Goal: Task Accomplishment & Management: Manage account settings

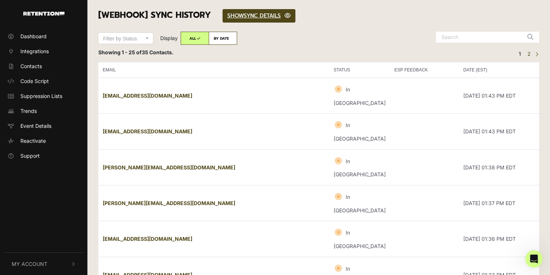
scroll to position [670, 0]
click at [531, 257] on icon "Open Intercom Messenger" at bounding box center [533, 258] width 12 height 12
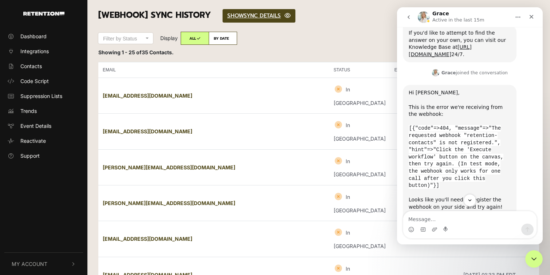
scroll to position [660, 0]
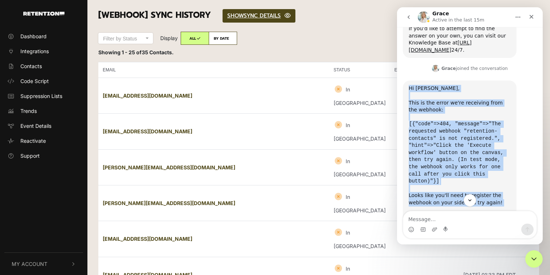
drag, startPoint x: 409, startPoint y: 53, endPoint x: 450, endPoint y: 175, distance: 129.5
click at [450, 175] on div "Hi Jay, This is the error we're receiving from the webhook: [{"code"=>404, "mes…" at bounding box center [459, 152] width 102 height 135
copy div "Hi Jay, This is the error we're receiving from the webhook: [{"code"=>404, "mes…"
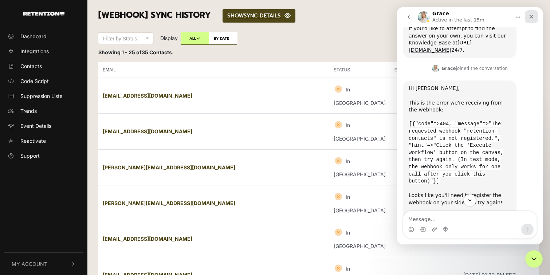
click at [530, 19] on icon "Close" at bounding box center [531, 17] width 6 height 6
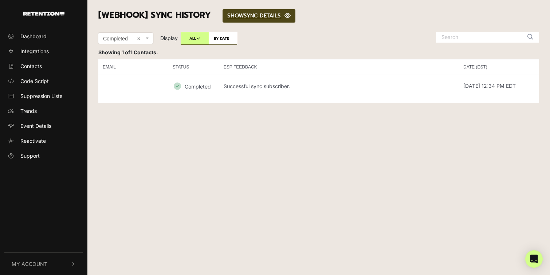
select select
click at [39, 50] on span "Integrations" at bounding box center [34, 51] width 28 height 8
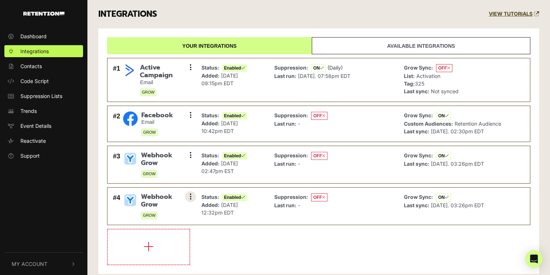
click at [189, 196] on button at bounding box center [190, 196] width 11 height 11
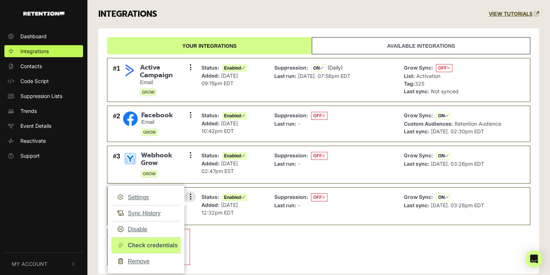
click at [150, 243] on link "Check credentials" at bounding box center [145, 245] width 69 height 16
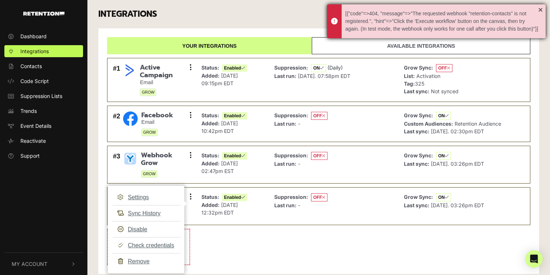
click at [541, 9] on div "[{"code"=>404, "message"=>"The requested webhook "retention-contacts" is not re…" at bounding box center [436, 21] width 218 height 34
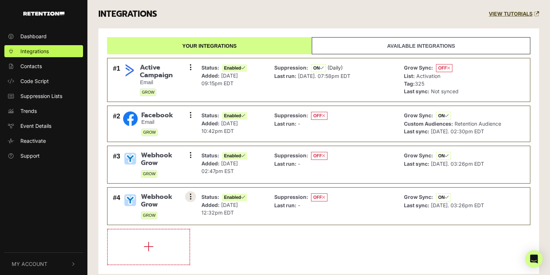
click at [188, 196] on button at bounding box center [190, 196] width 11 height 11
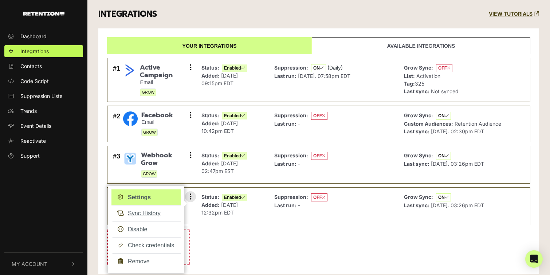
click at [141, 198] on link "Settings" at bounding box center [145, 197] width 69 height 16
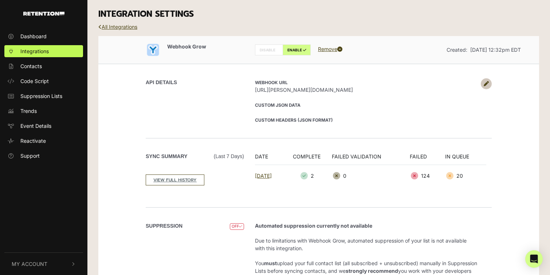
click at [485, 83] on icon at bounding box center [485, 83] width 5 height 5
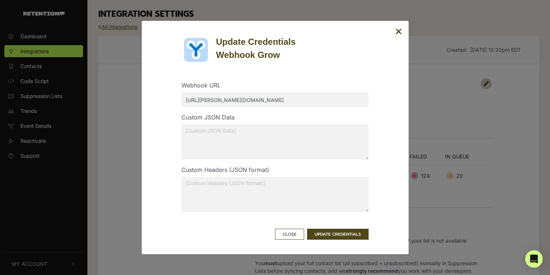
click at [349, 100] on input "[URL][PERSON_NAME][DOMAIN_NAME]" at bounding box center [274, 99] width 187 height 15
drag, startPoint x: 349, startPoint y: 100, endPoint x: 182, endPoint y: 100, distance: 166.3
click at [182, 100] on input "https://bender.styleblueprint.com/webhook-test/retention-contacts" at bounding box center [274, 99] width 187 height 15
paste input "text"
type input "https://bender.styleblueprint.com/webhook/retention-contacts"
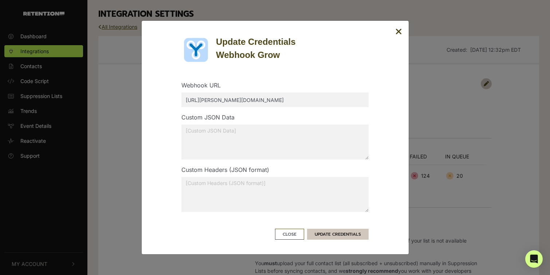
click at [336, 234] on button "UPDATE CREDENTIALS" at bounding box center [338, 234] width 62 height 11
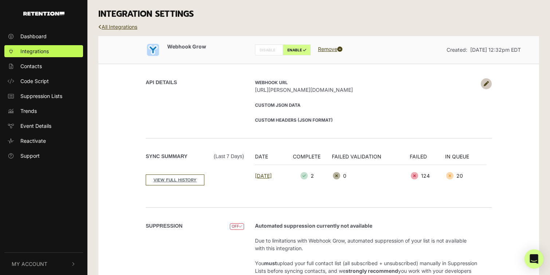
click at [537, 259] on icon "Open Intercom Messenger" at bounding box center [533, 258] width 9 height 9
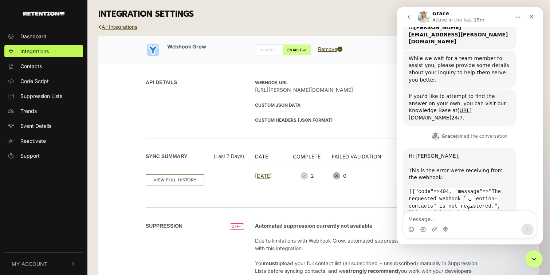
scroll to position [670, 0]
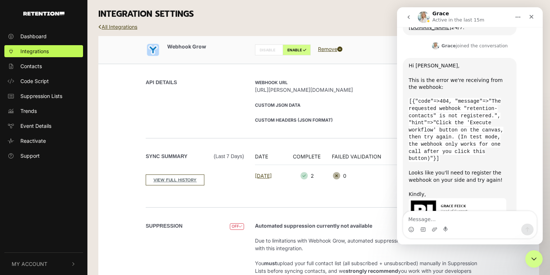
click at [440, 220] on textarea "Message…" at bounding box center [469, 217] width 133 height 12
type textarea "Aha. I think I have it fixed now!"
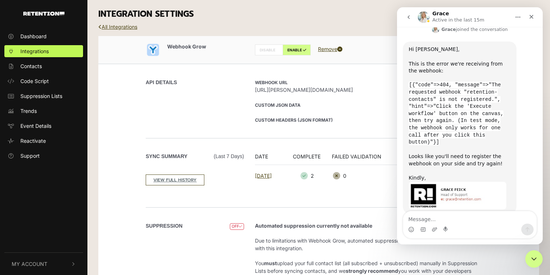
scroll to position [692, 0]
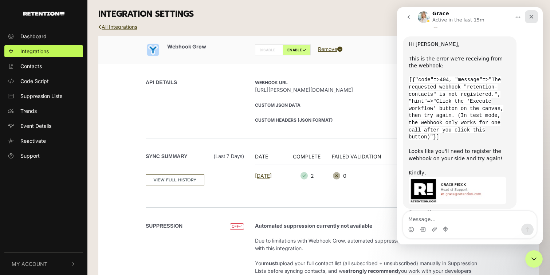
click at [532, 17] on icon "Close" at bounding box center [531, 17] width 4 height 4
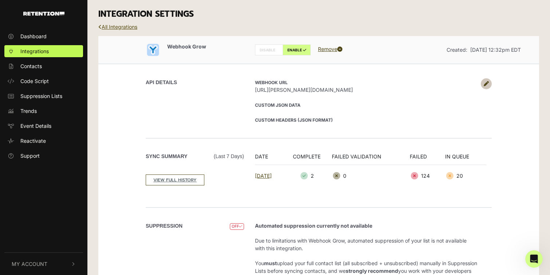
click at [131, 24] on link "All Integrations" at bounding box center [117, 27] width 39 height 6
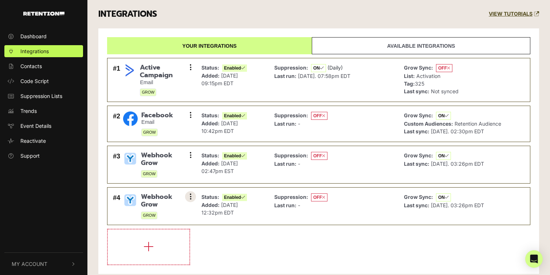
click at [189, 197] on button at bounding box center [190, 196] width 11 height 11
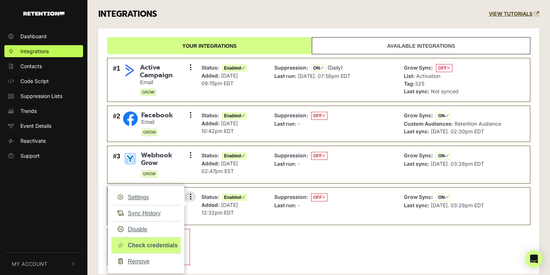
click at [158, 242] on link "Check credentials" at bounding box center [145, 245] width 69 height 16
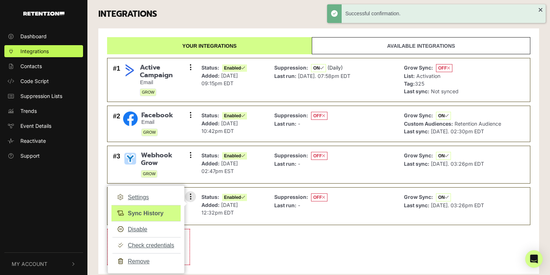
click at [156, 211] on link "Sync History" at bounding box center [145, 213] width 69 height 16
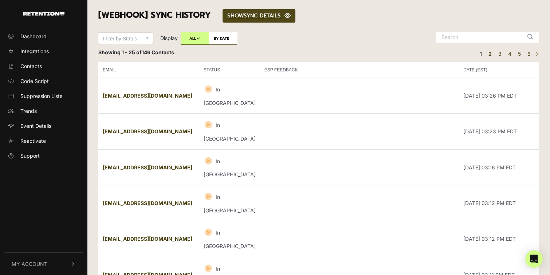
click at [491, 55] on link "2" at bounding box center [490, 54] width 8 height 8
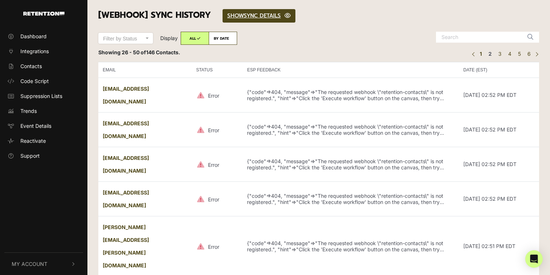
click at [481, 54] on link "1" at bounding box center [480, 54] width 7 height 8
